Goal: Check status: Check status

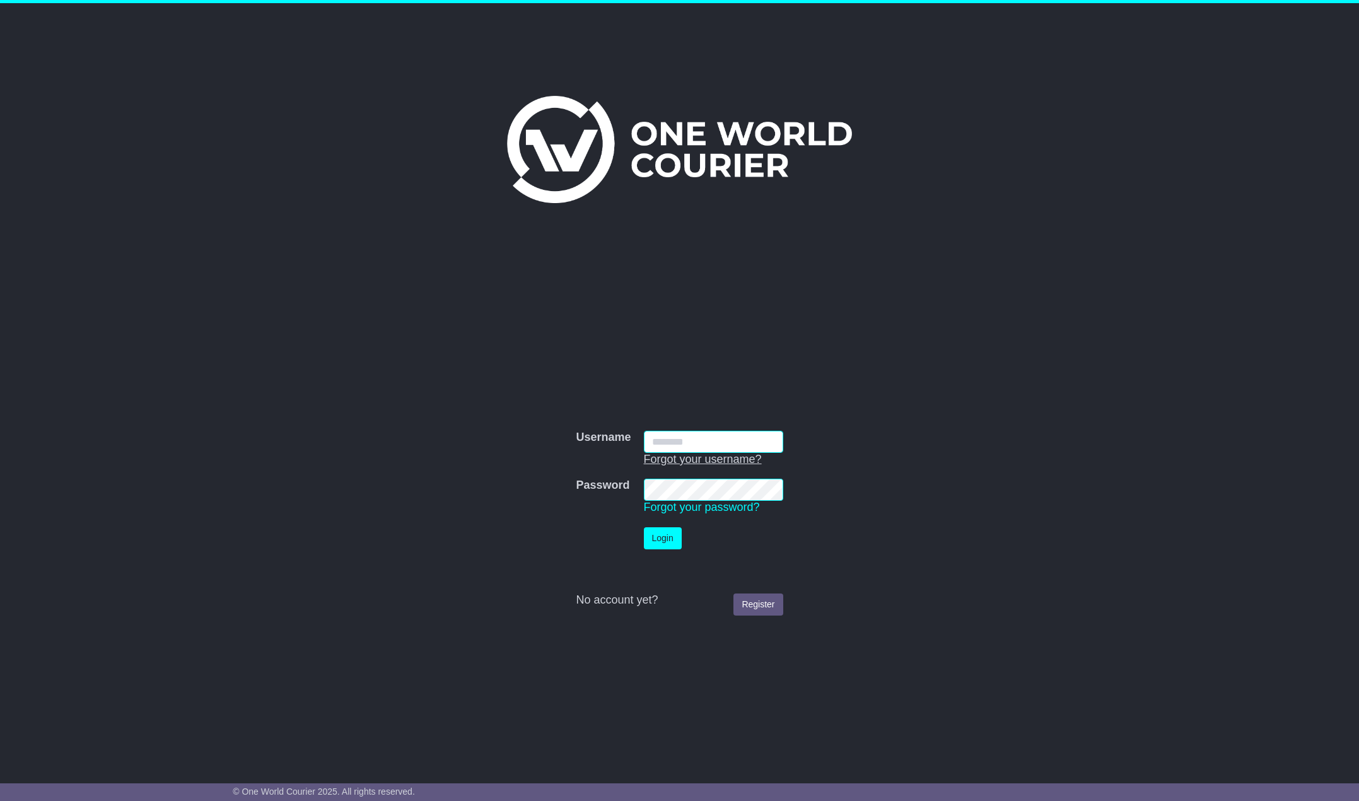
type input "******"
click at [652, 541] on button "Login" at bounding box center [663, 538] width 38 height 22
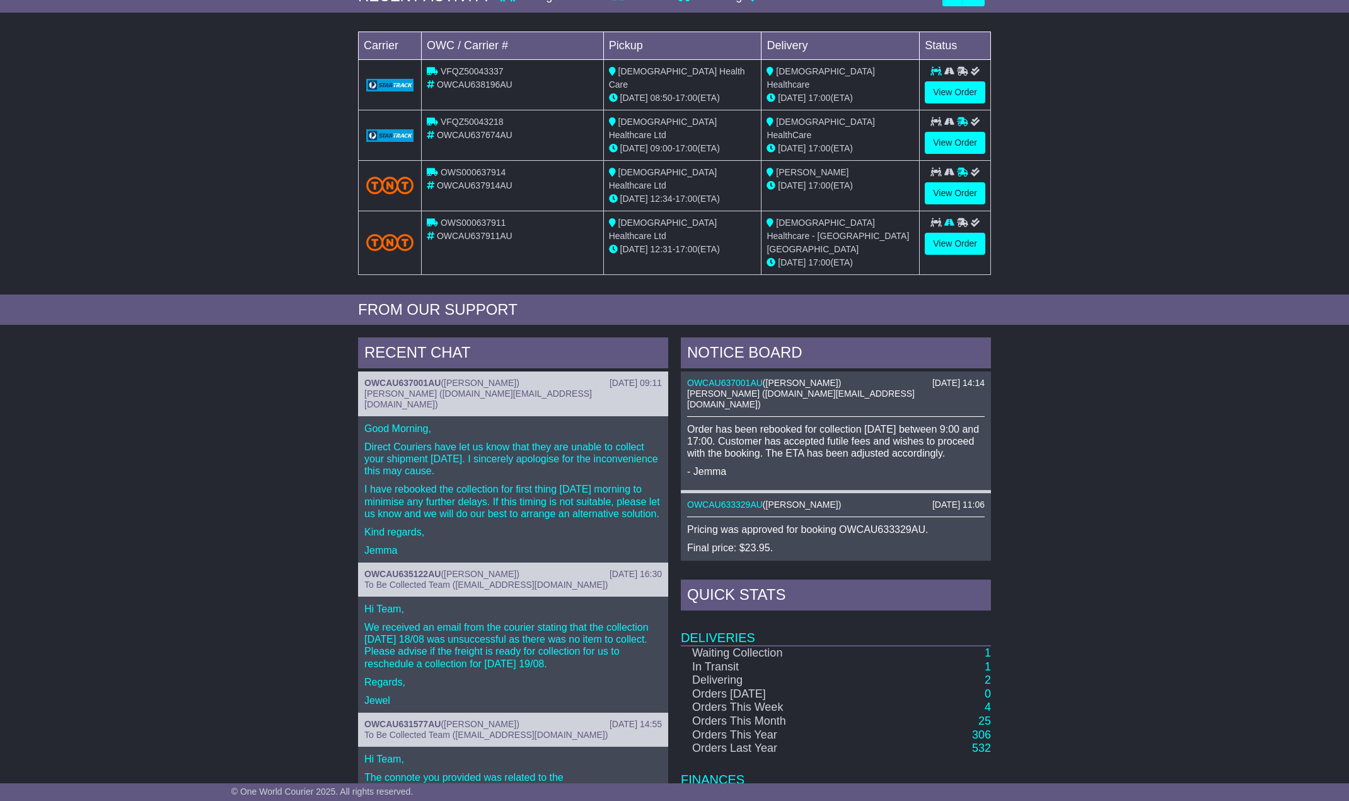
scroll to position [252, 0]
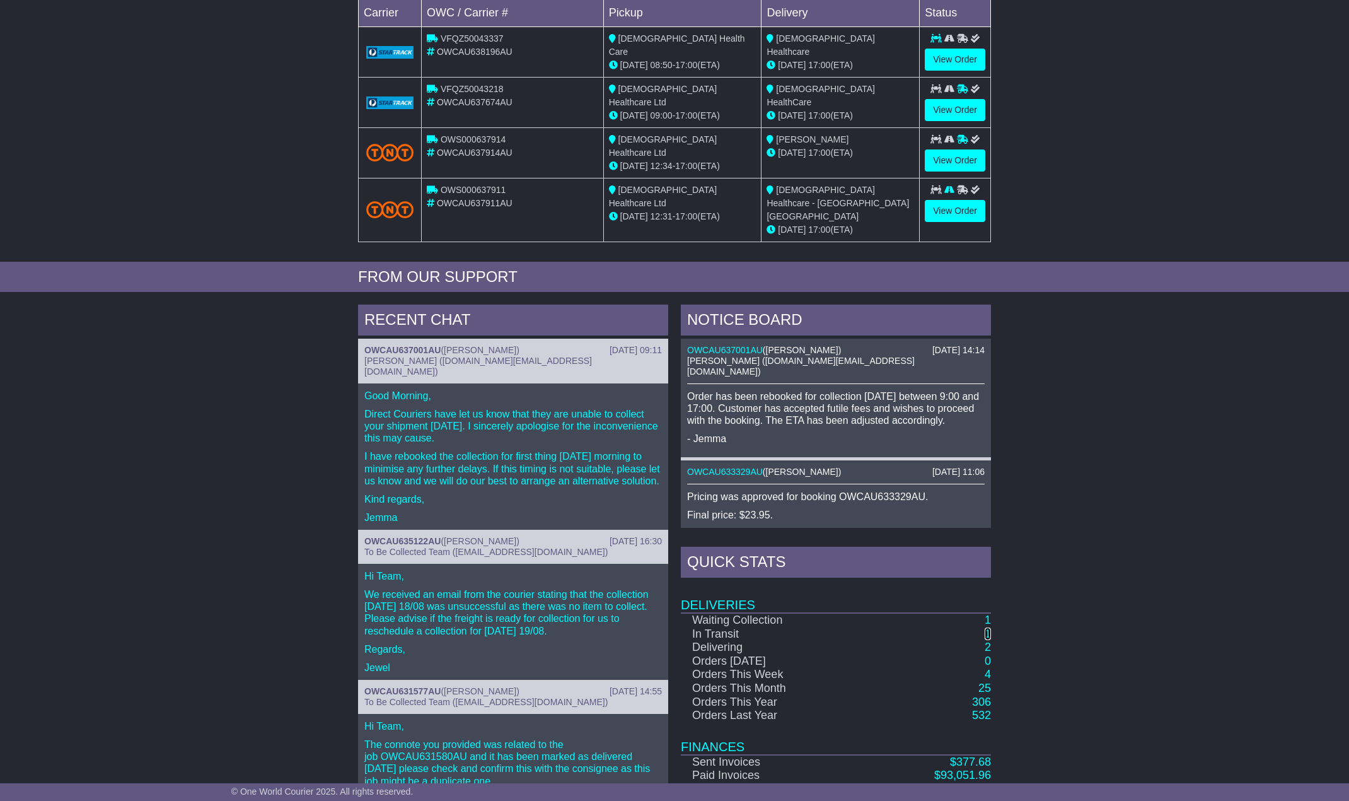
click at [986, 627] on link "1" at bounding box center [988, 633] width 6 height 13
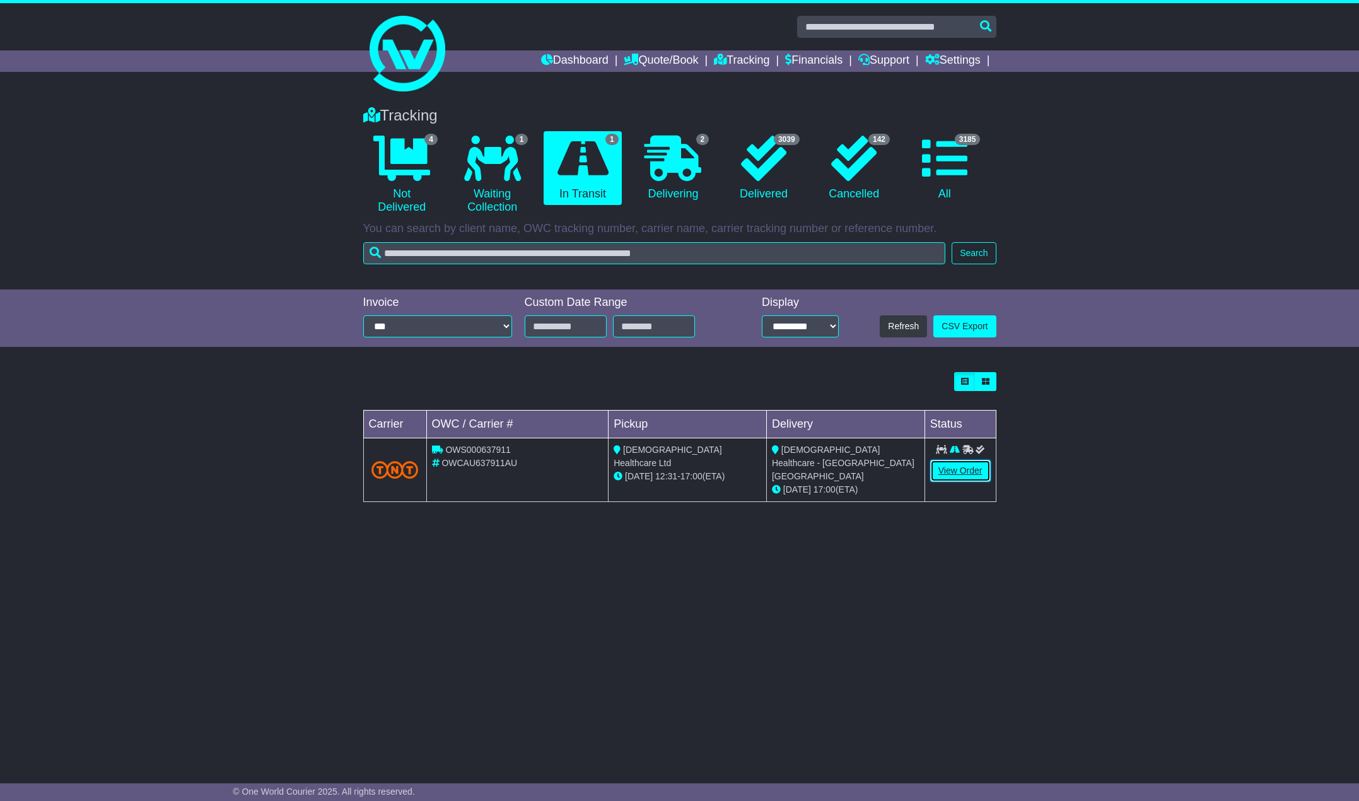
click at [957, 479] on link "View Order" at bounding box center [960, 471] width 61 height 22
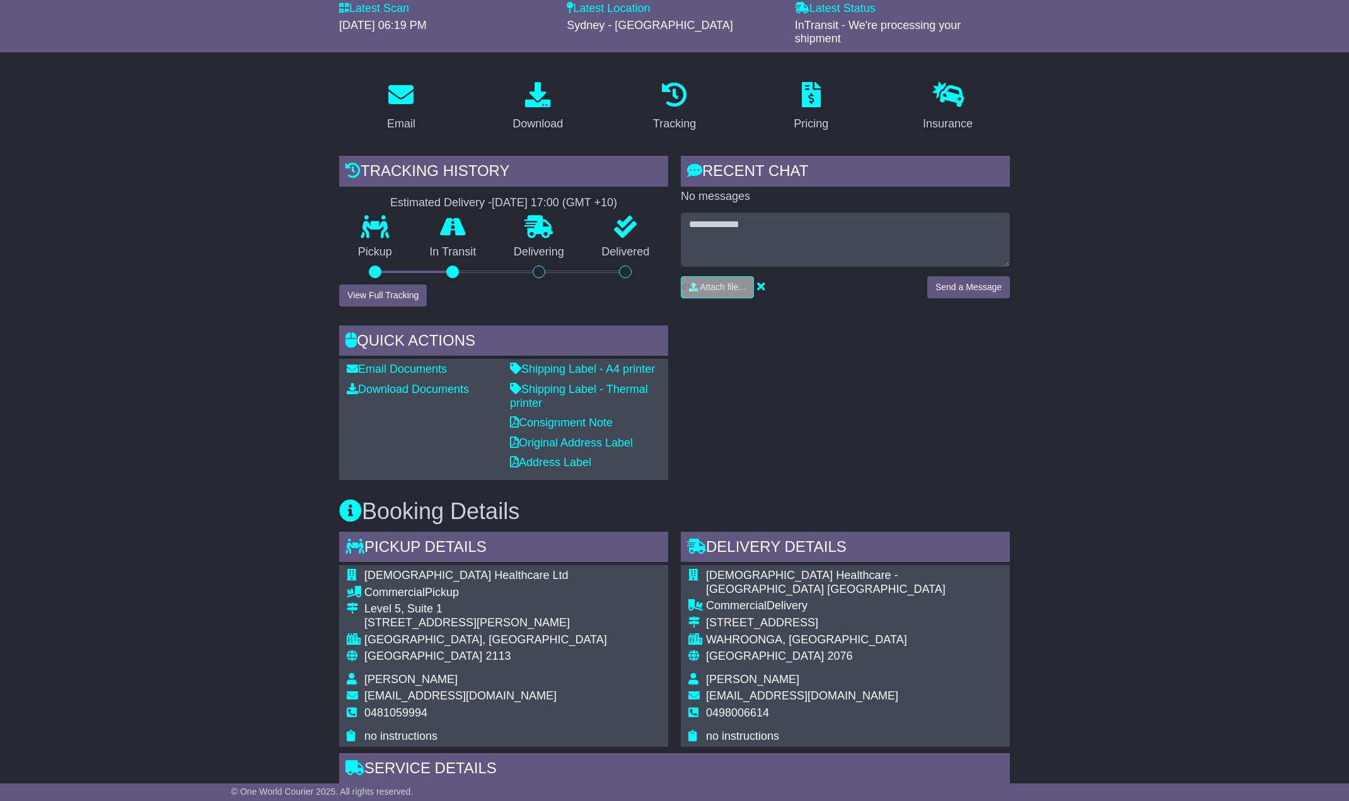
scroll to position [189, 0]
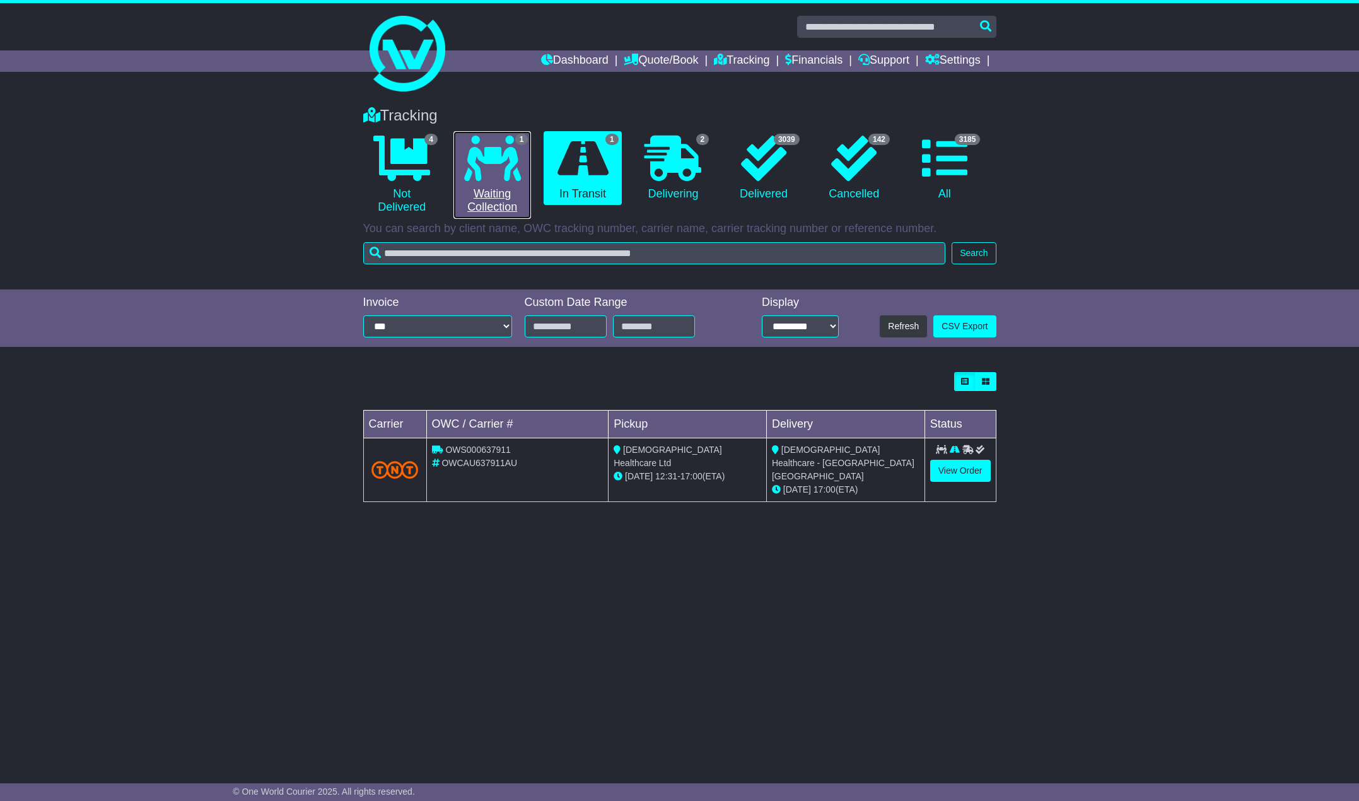
click at [504, 186] on link "1 Waiting Collection" at bounding box center [492, 175] width 78 height 88
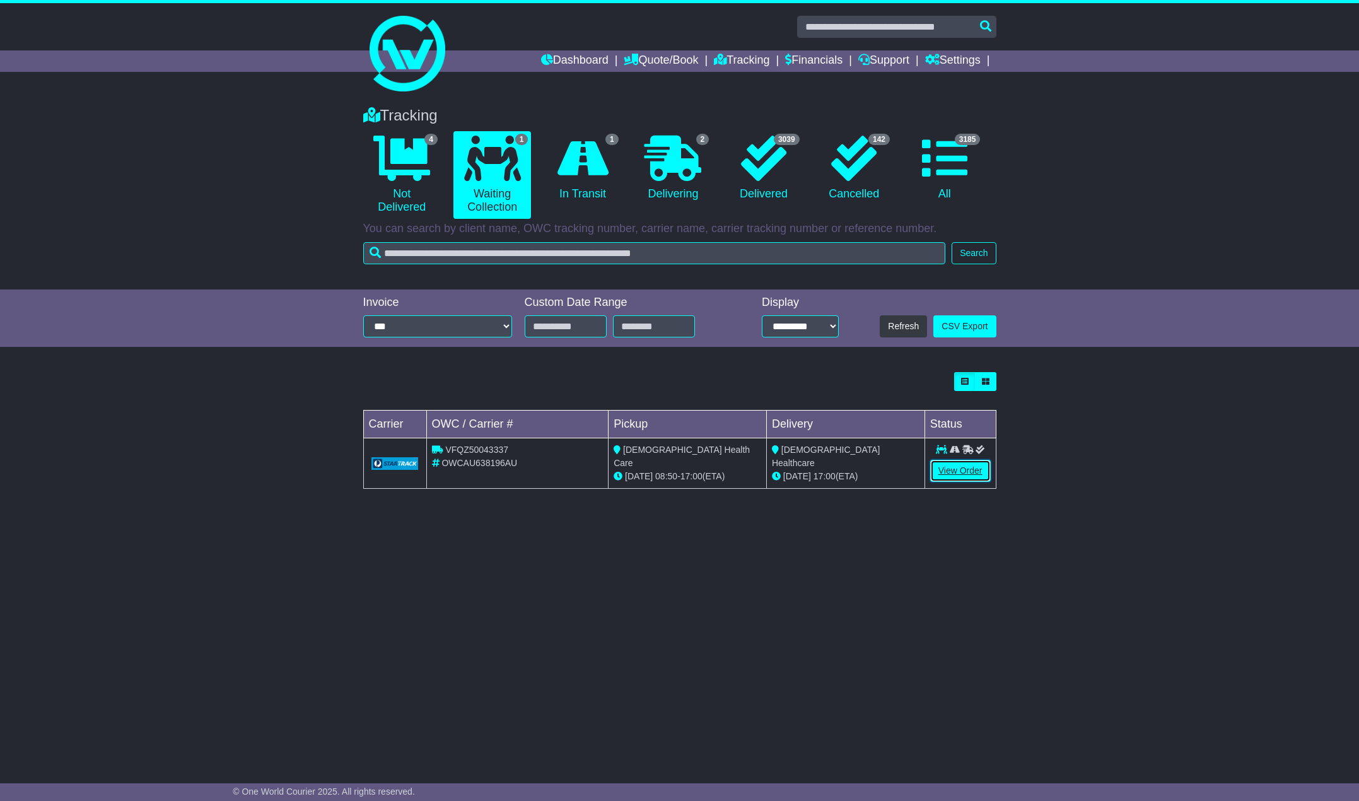
click at [965, 468] on link "View Order" at bounding box center [960, 471] width 61 height 22
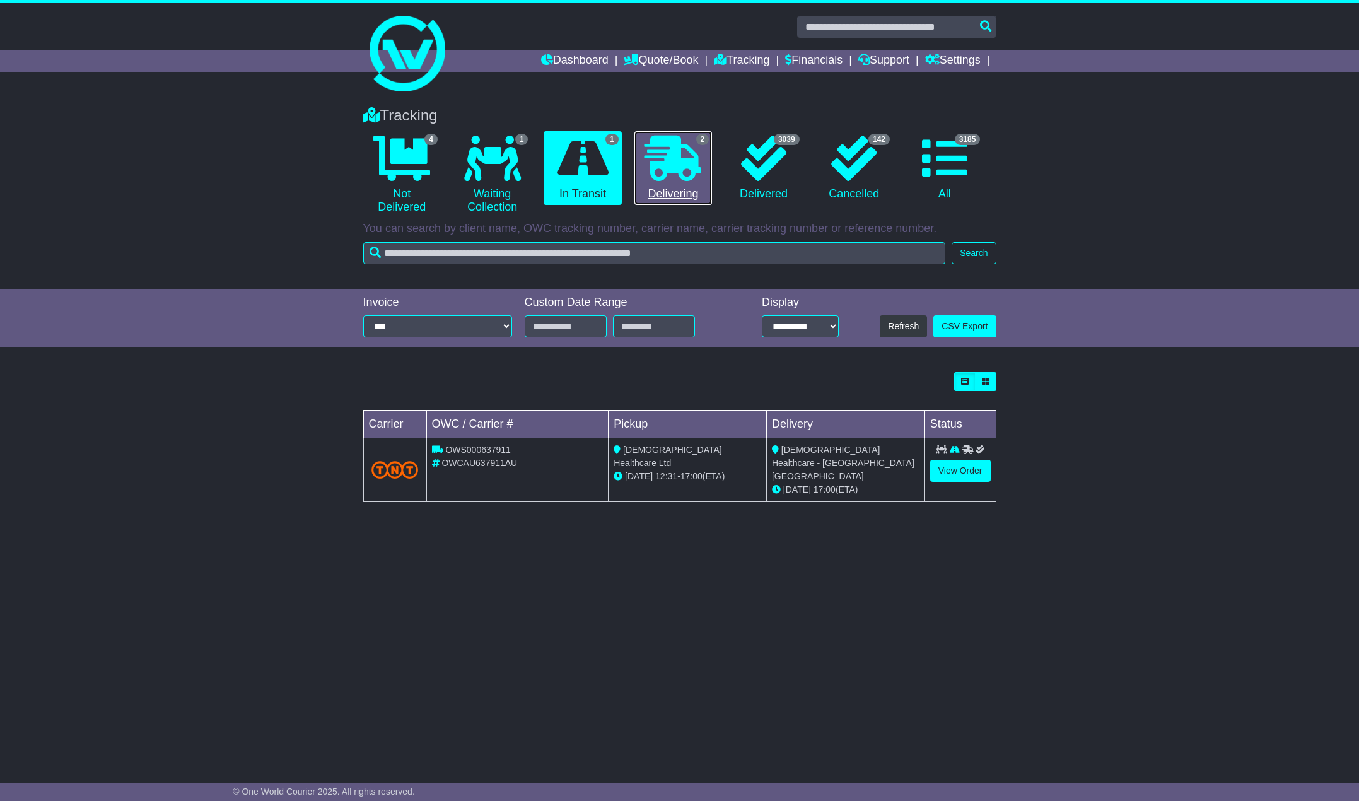
click at [662, 178] on icon at bounding box center [672, 158] width 57 height 45
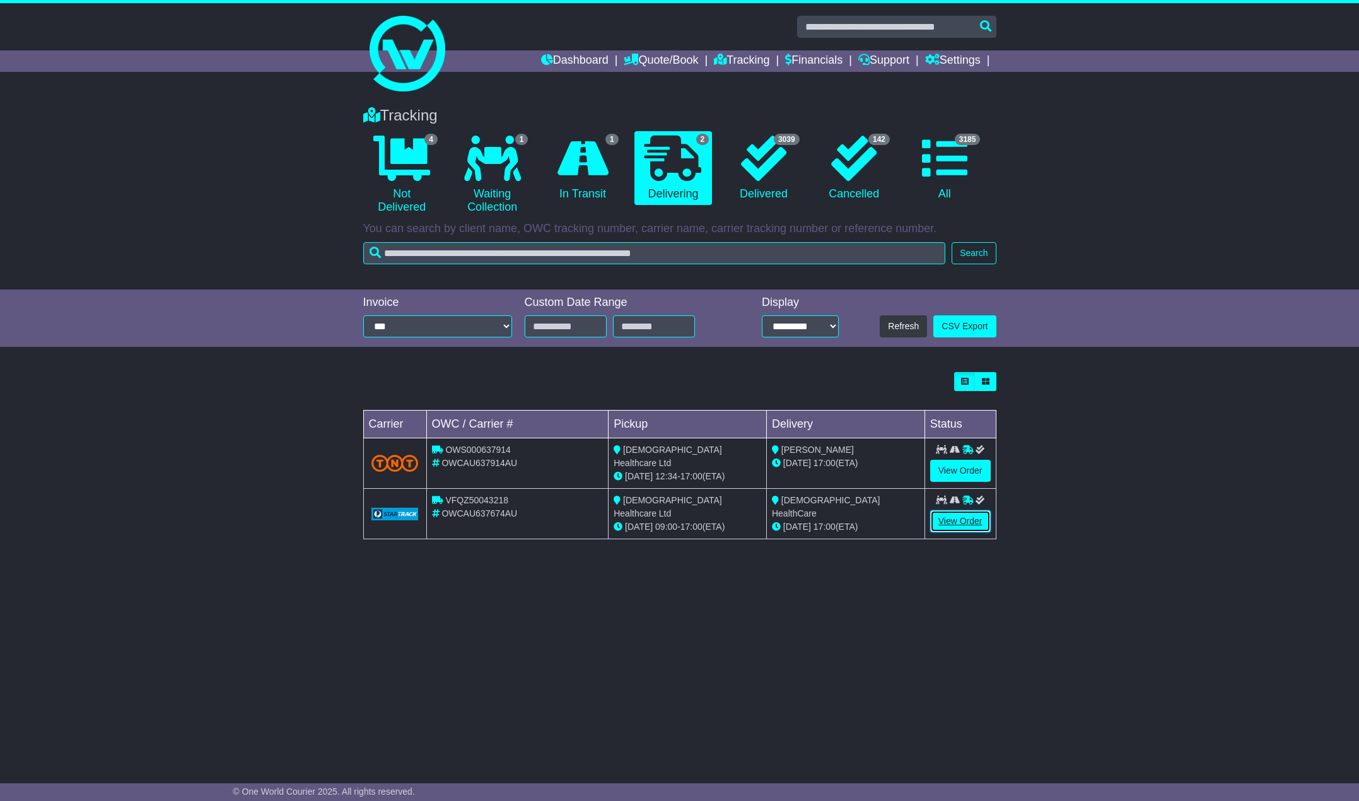
click at [950, 523] on link "View Order" at bounding box center [960, 521] width 61 height 22
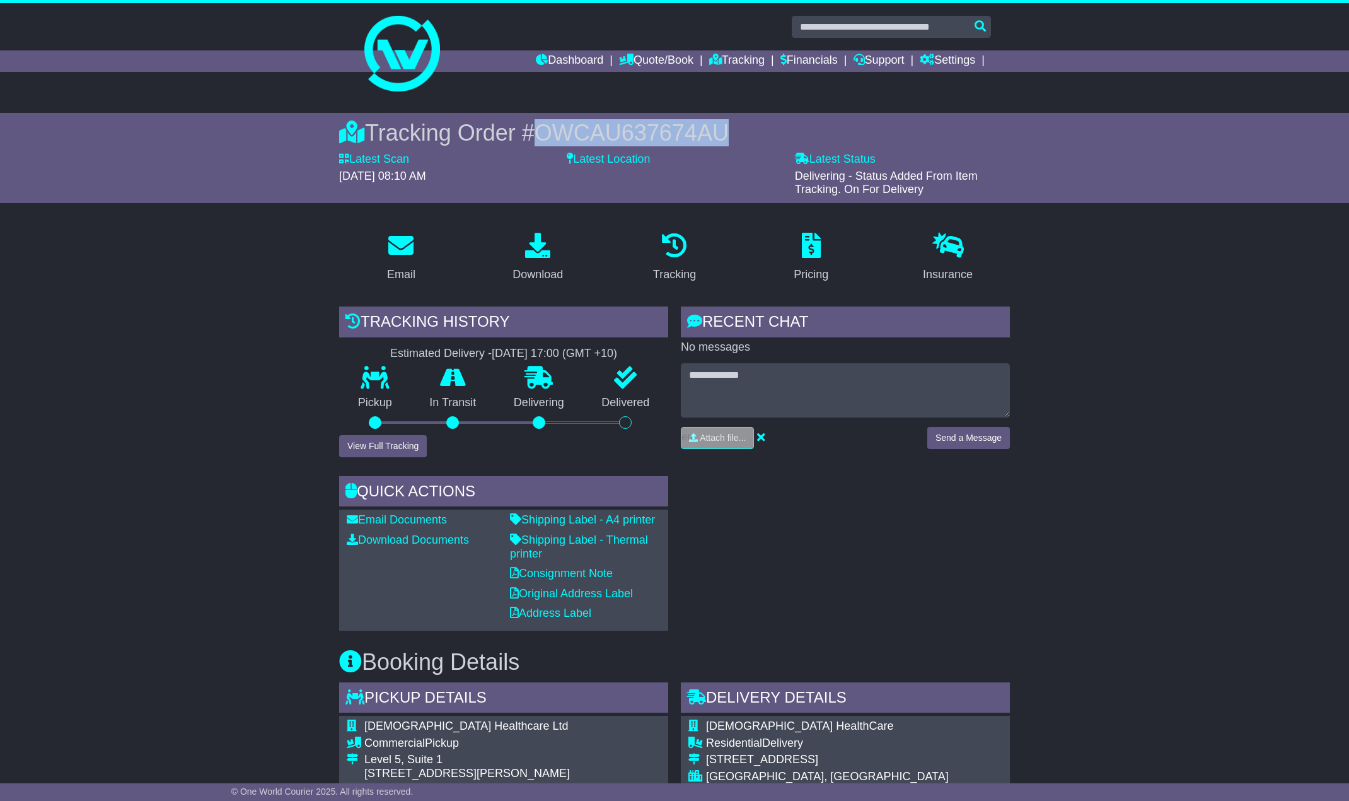
drag, startPoint x: 752, startPoint y: 134, endPoint x: 540, endPoint y: 128, distance: 211.3
click at [540, 128] on div "Tracking Order # OWCAU637674AU" at bounding box center [674, 132] width 671 height 27
copy span "OWCAU637674AU"
click at [748, 127] on div "Tracking Order # OWCAU637674AU" at bounding box center [674, 132] width 671 height 27
drag, startPoint x: 748, startPoint y: 130, endPoint x: 373, endPoint y: 130, distance: 375.2
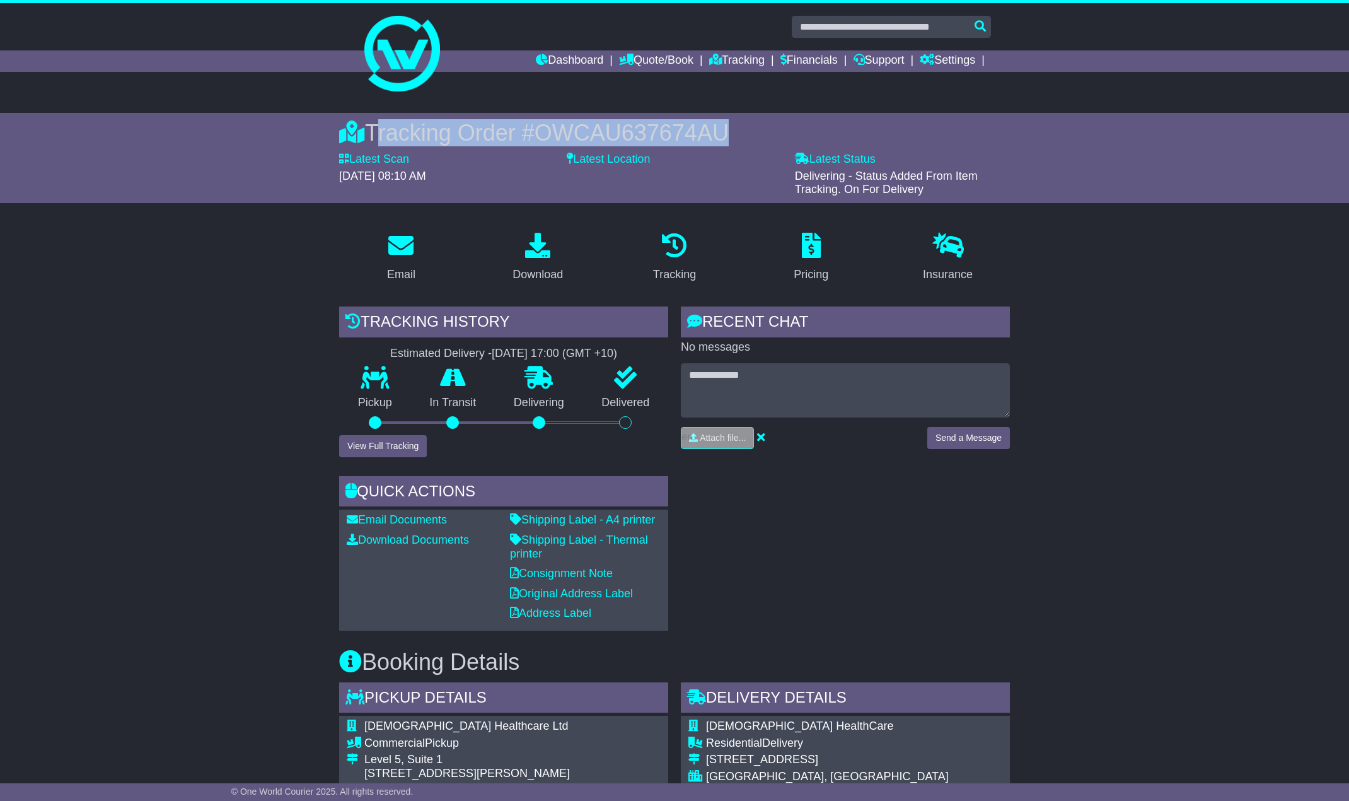
click at [373, 130] on div "Tracking Order # OWCAU637674AU" at bounding box center [674, 132] width 671 height 27
copy div "Tracking Order # OWCAU637674AU"
